Goal: Task Accomplishment & Management: Use online tool/utility

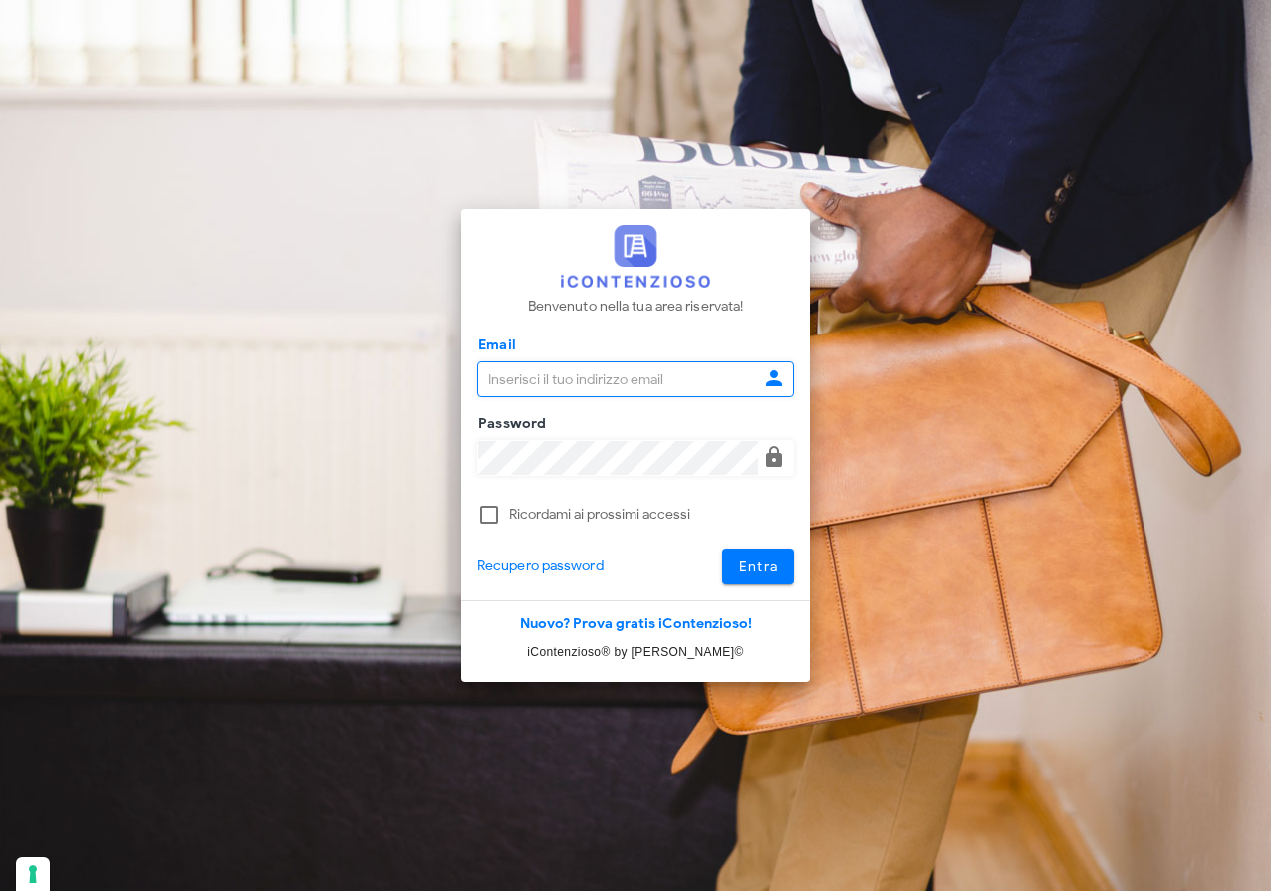
type input "[EMAIL_ADDRESS][DOMAIN_NAME]"
click at [769, 570] on span "Entra" at bounding box center [758, 567] width 41 height 17
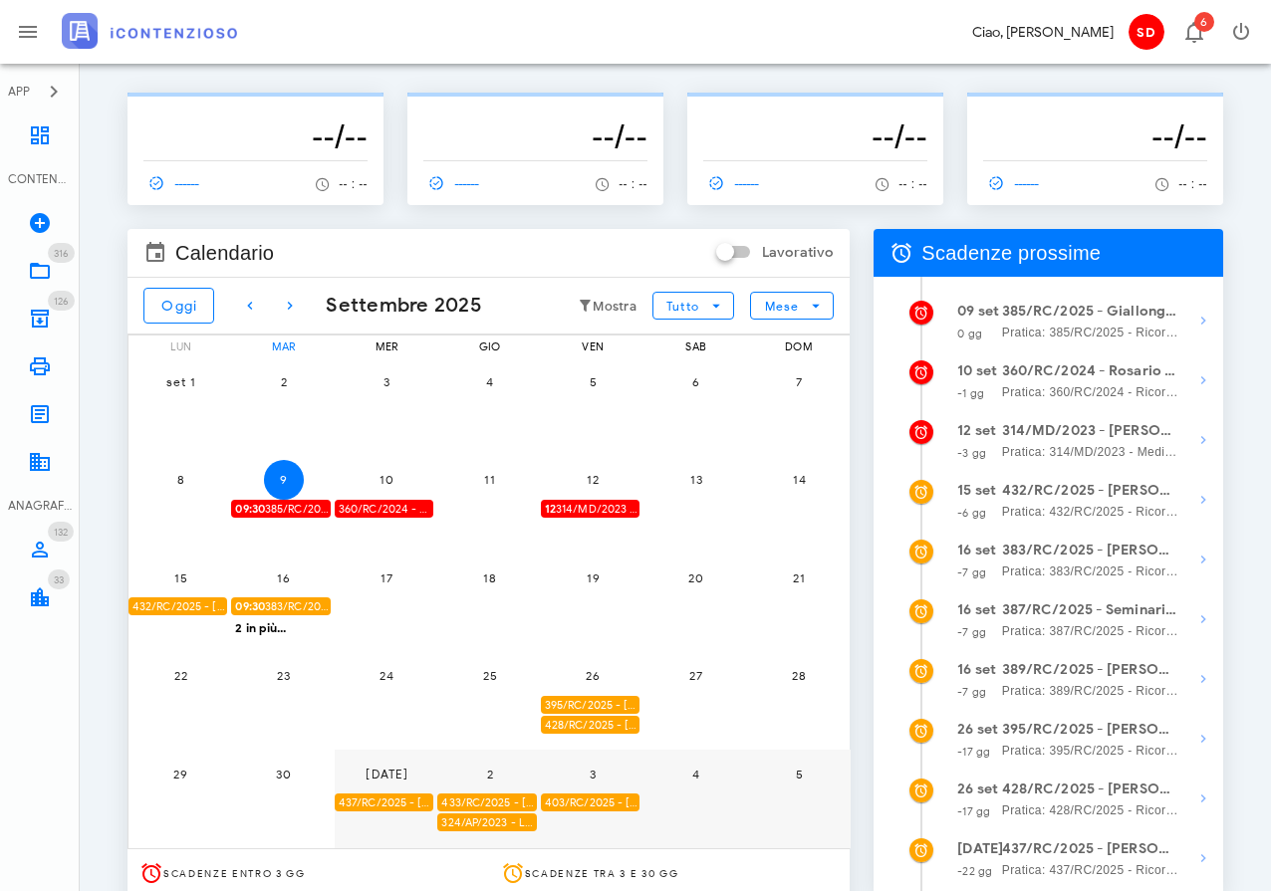
scroll to position [26, 0]
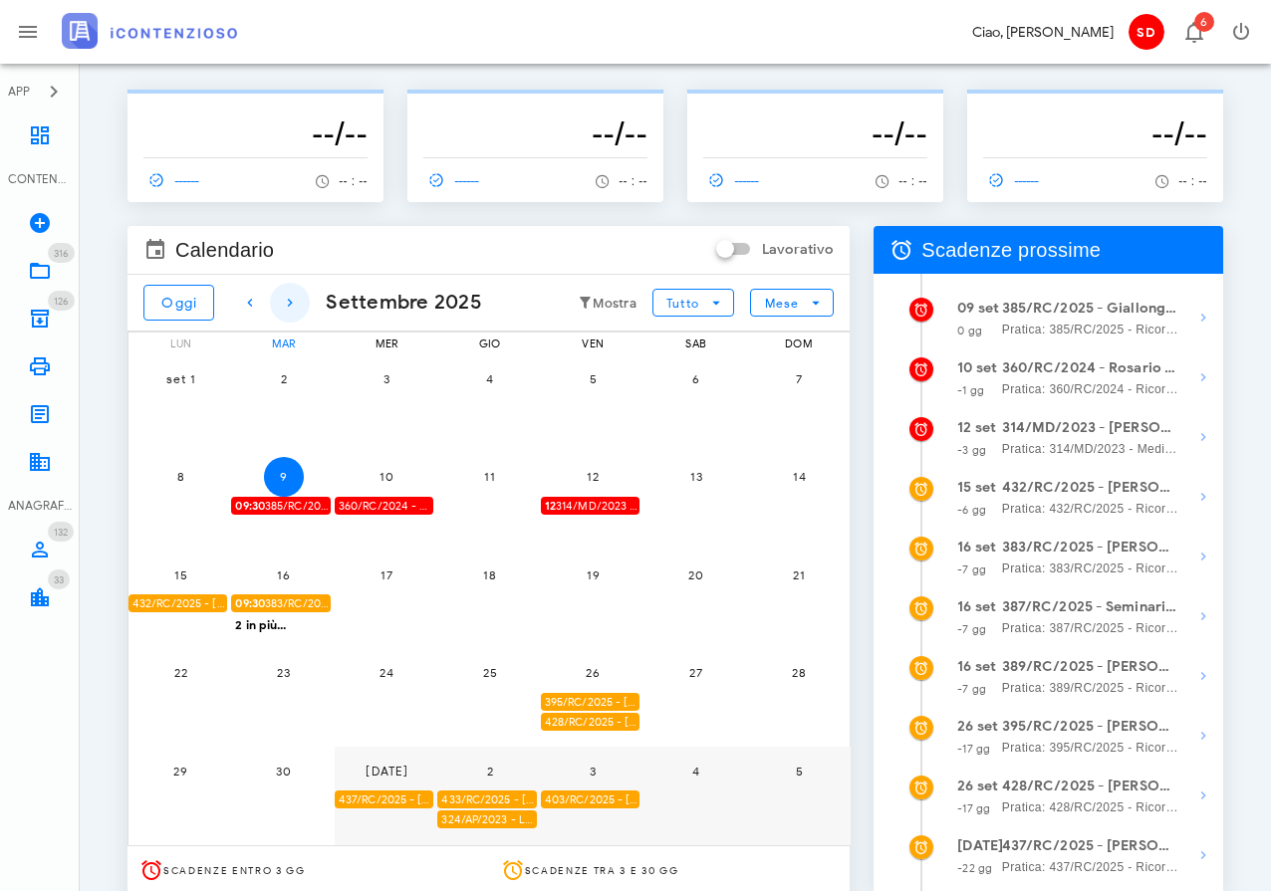
click at [297, 297] on icon "button" at bounding box center [290, 303] width 24 height 24
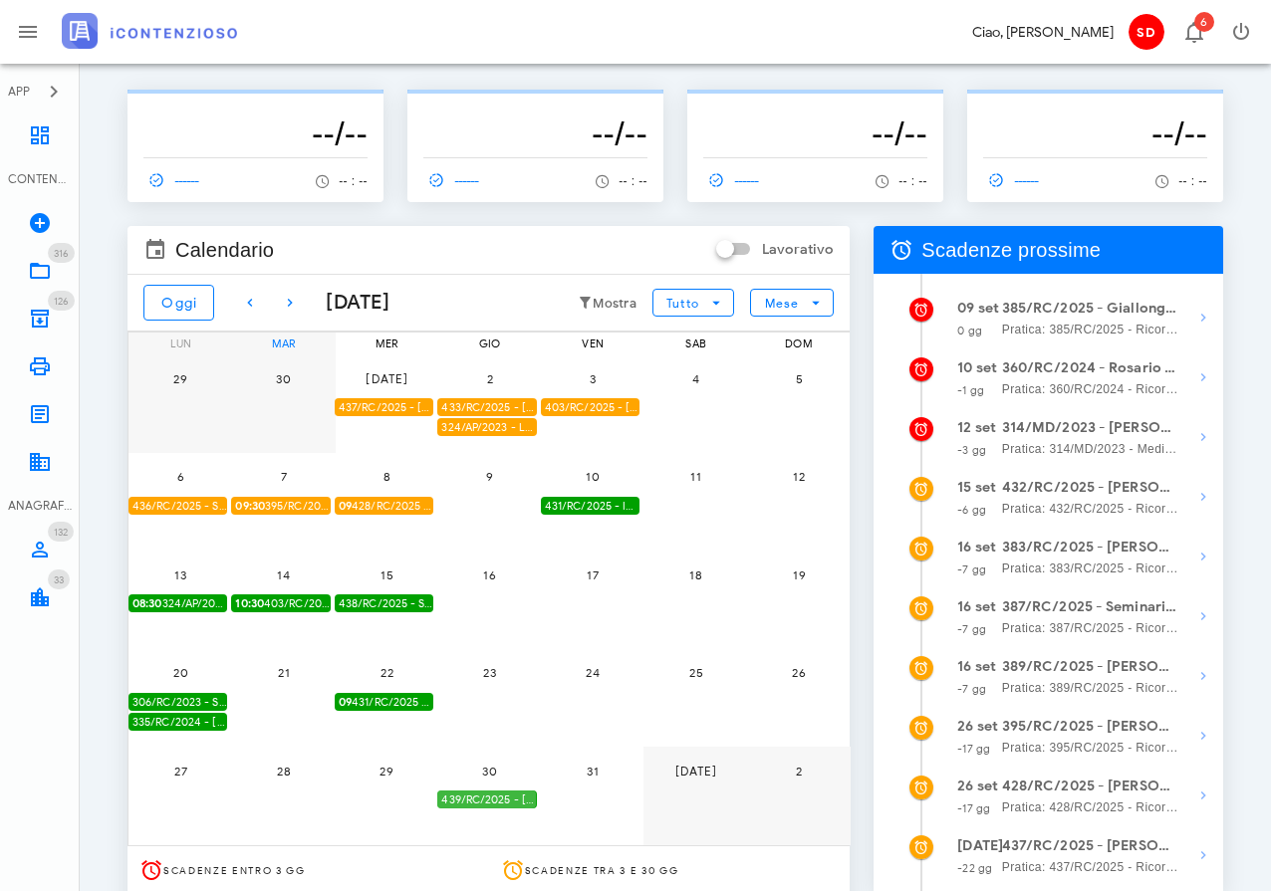
click at [487, 804] on div "439/RC/2025 - [PERSON_NAME] - Inviare Ricorso" at bounding box center [486, 800] width 99 height 19
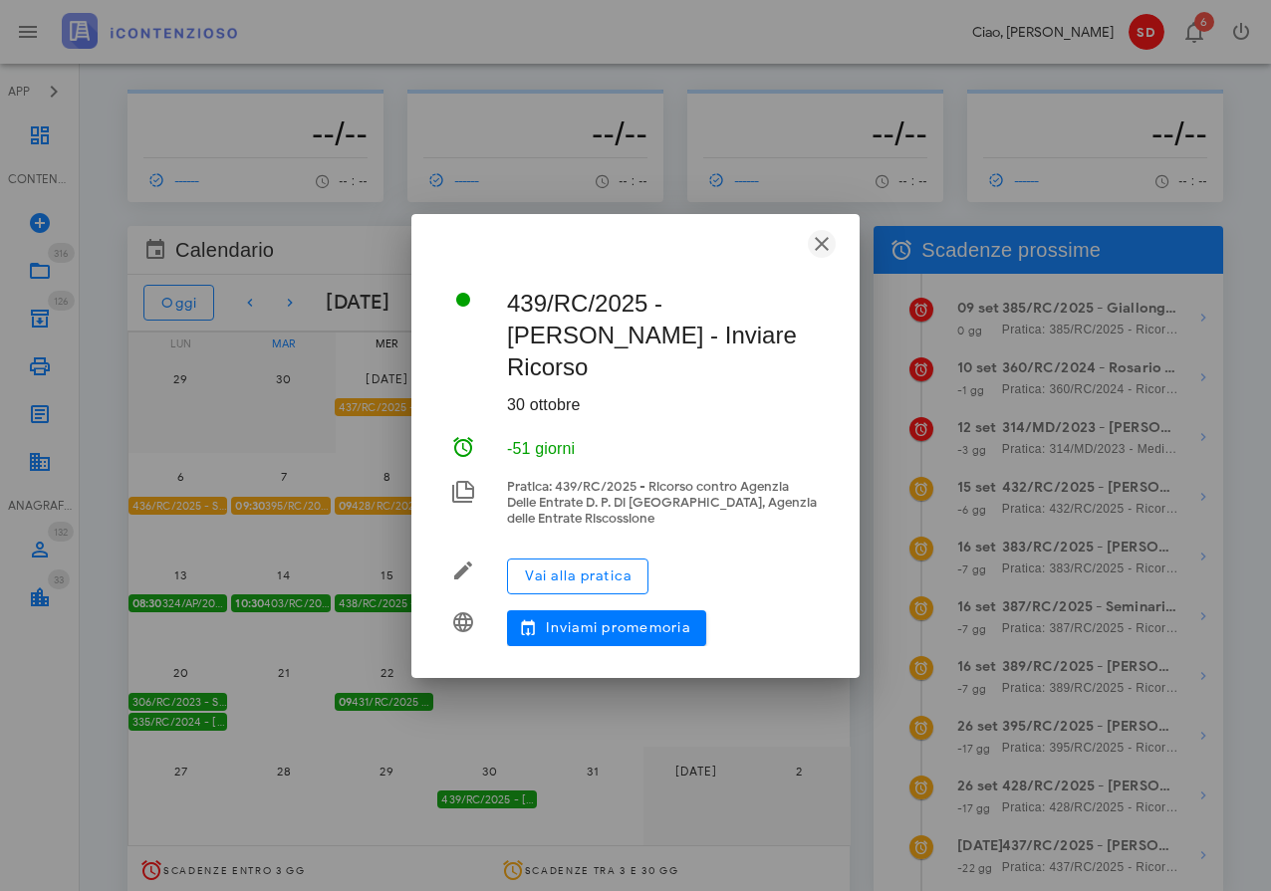
click at [830, 256] on icon "button" at bounding box center [822, 244] width 24 height 24
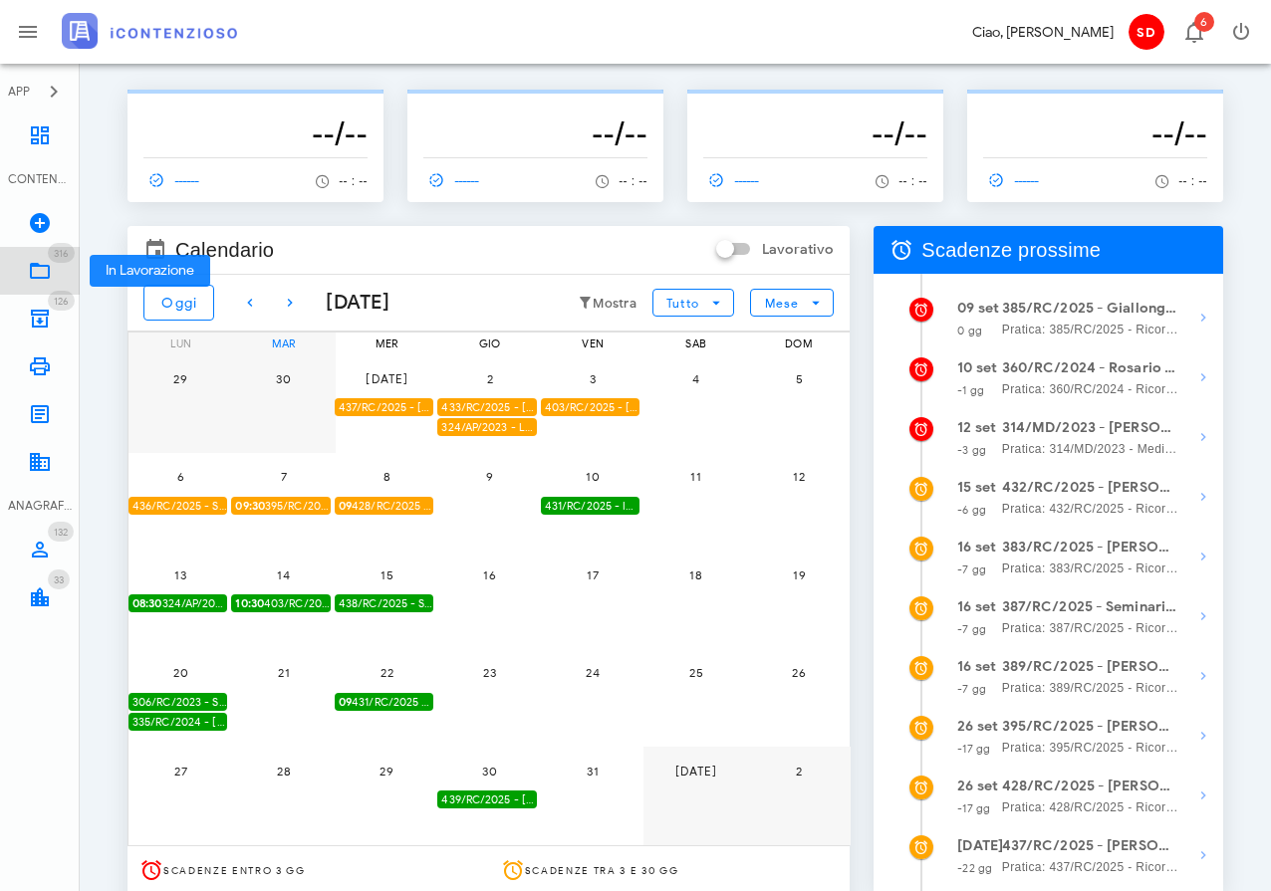
click at [42, 270] on icon at bounding box center [40, 271] width 24 height 24
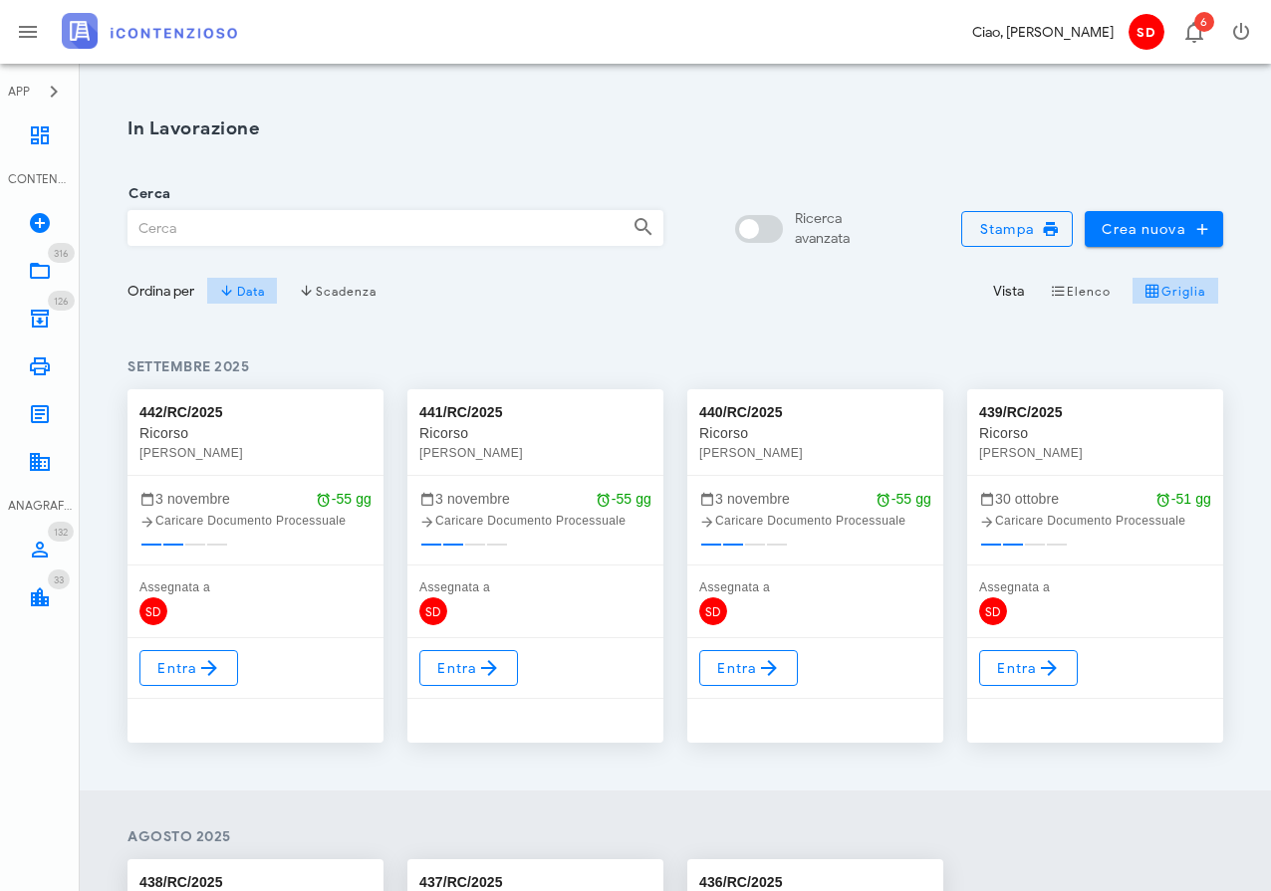
click at [192, 227] on input "Cerca" at bounding box center [372, 228] width 488 height 34
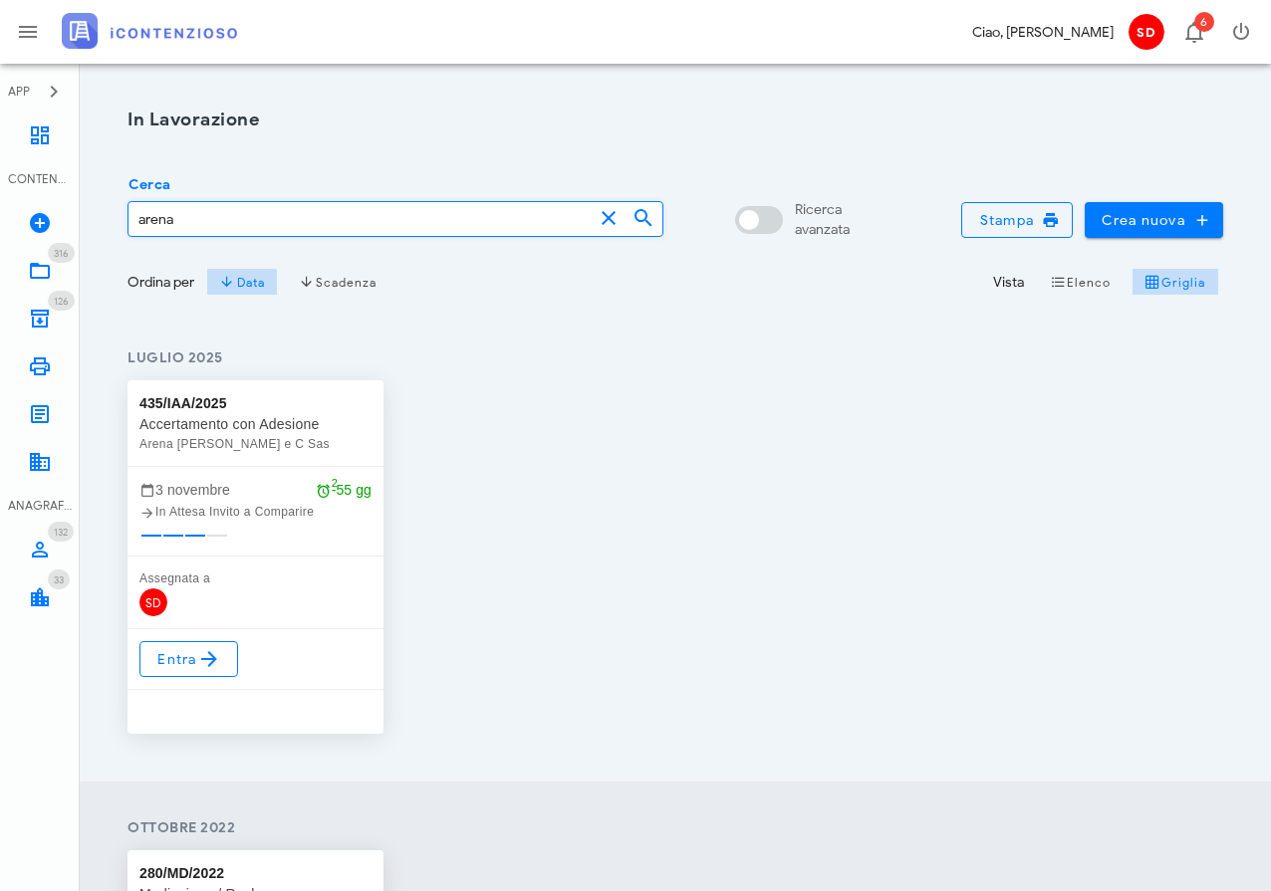
scroll to position [9, 3]
type input "arena"
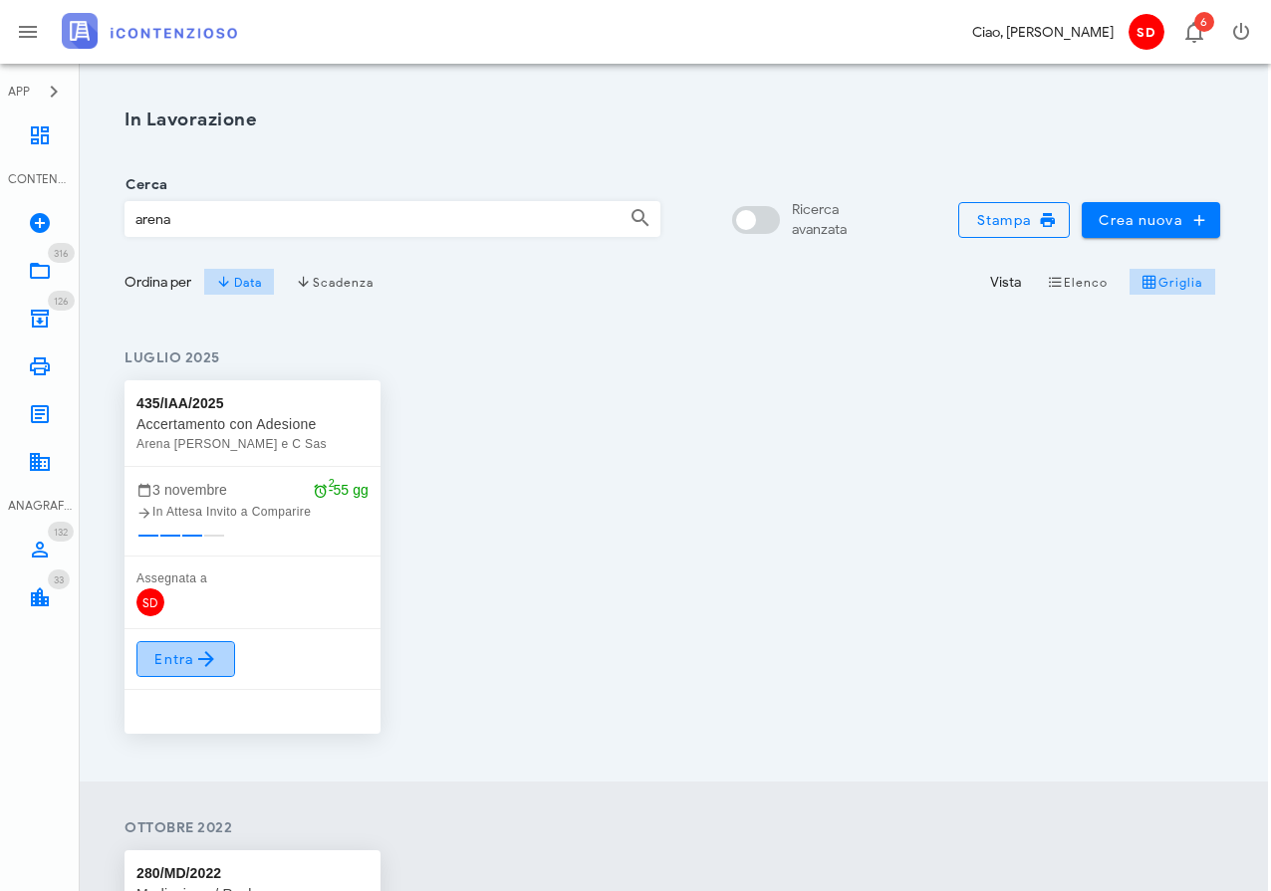
click at [172, 659] on span "Entra" at bounding box center [185, 659] width 65 height 24
